Goal: Task Accomplishment & Management: Use online tool/utility

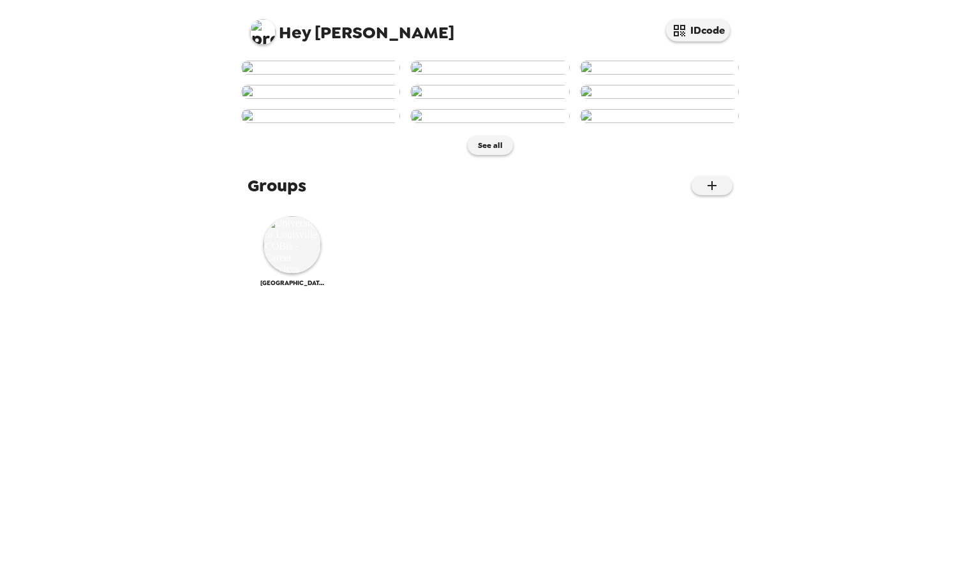
scroll to position [295, 0]
click at [309, 123] on img at bounding box center [320, 116] width 159 height 14
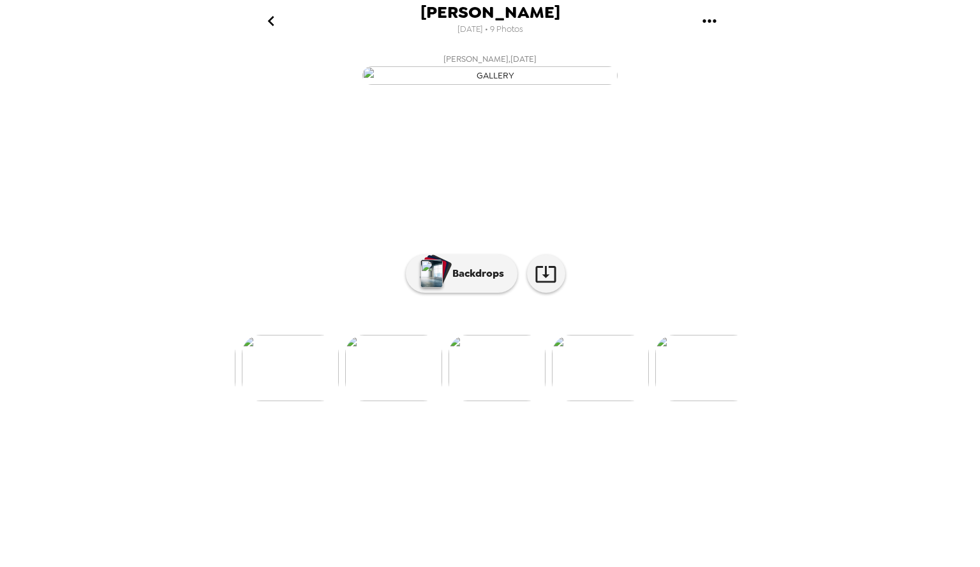
scroll to position [0, 617]
click at [557, 293] on link at bounding box center [546, 274] width 38 height 38
